Goal: Check status: Check status

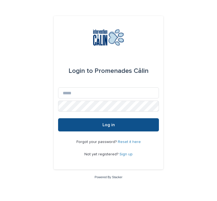
scroll to position [47, 0]
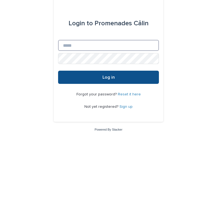
type input "**********"
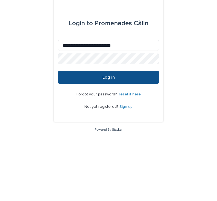
click at [109, 118] on button "Log in" at bounding box center [108, 124] width 101 height 13
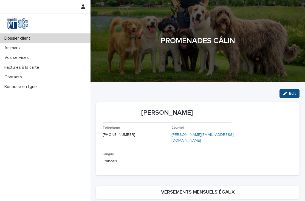
click at [29, 57] on p "Vos services" at bounding box center [17, 57] width 31 height 5
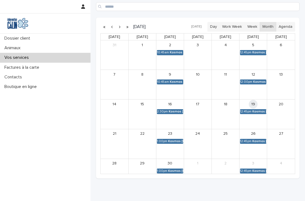
scroll to position [121, 0]
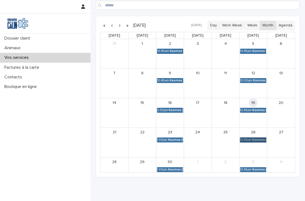
click at [217, 138] on link "12:45pm Kosmos [PERSON_NAME]" at bounding box center [253, 139] width 26 height 5
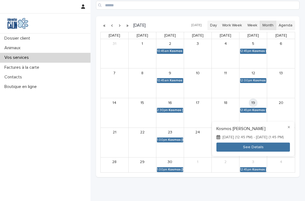
click at [217, 110] on div at bounding box center [152, 100] width 305 height 201
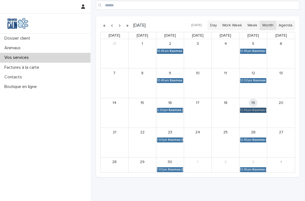
click at [217, 108] on link "12:45pm Kosmos [PERSON_NAME]" at bounding box center [253, 110] width 26 height 5
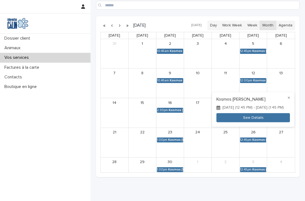
click at [217, 117] on button "See Details" at bounding box center [254, 117] width 74 height 9
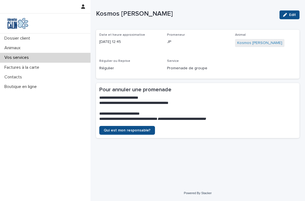
click at [58, 59] on div "Vos services" at bounding box center [45, 58] width 91 height 10
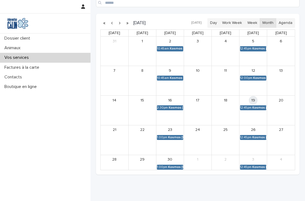
scroll to position [123, 0]
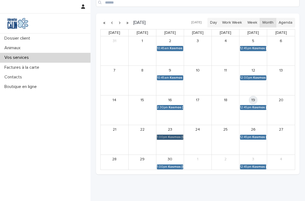
click at [175, 136] on link "1:00pm Kosmos [PERSON_NAME]" at bounding box center [170, 137] width 26 height 5
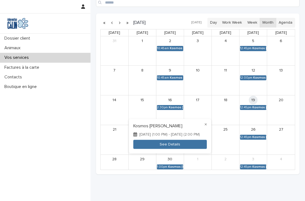
click at [161, 142] on button "See Details" at bounding box center [170, 144] width 74 height 9
